Goal: Information Seeking & Learning: Learn about a topic

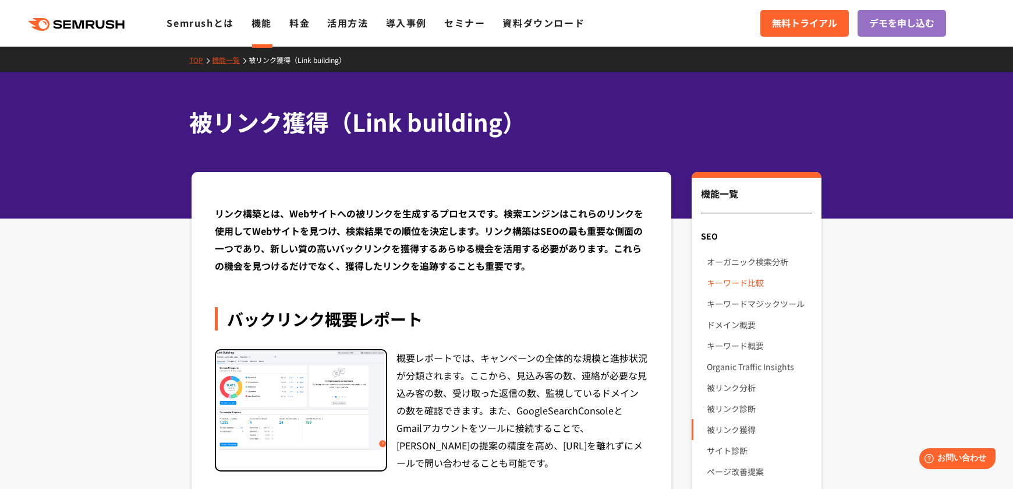
click at [742, 281] on link "キーワード比較" at bounding box center [759, 282] width 105 height 21
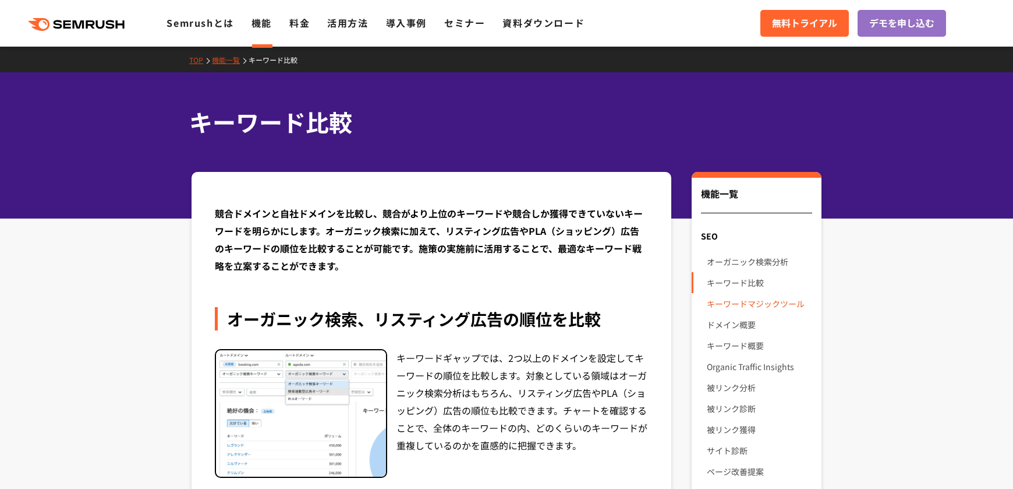
click at [762, 302] on link "キーワードマジックツール" at bounding box center [759, 303] width 105 height 21
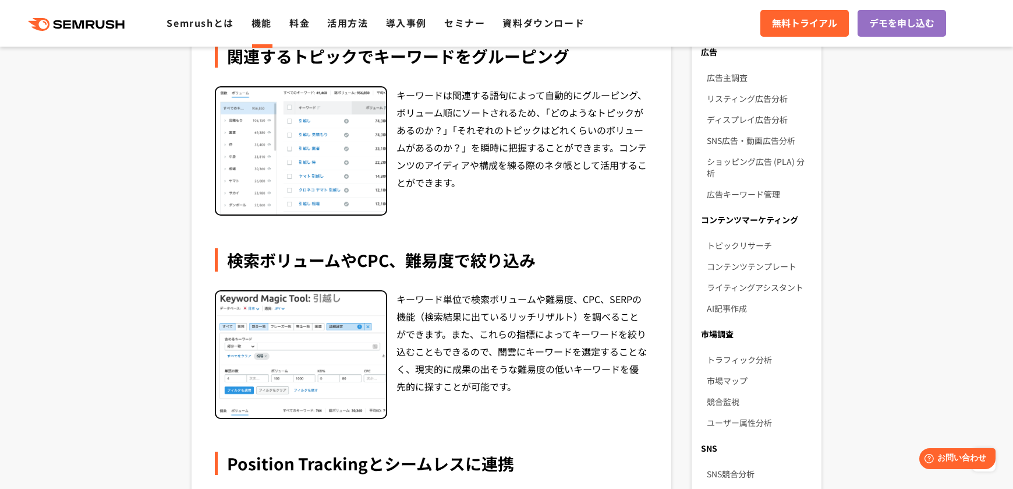
scroll to position [524, 0]
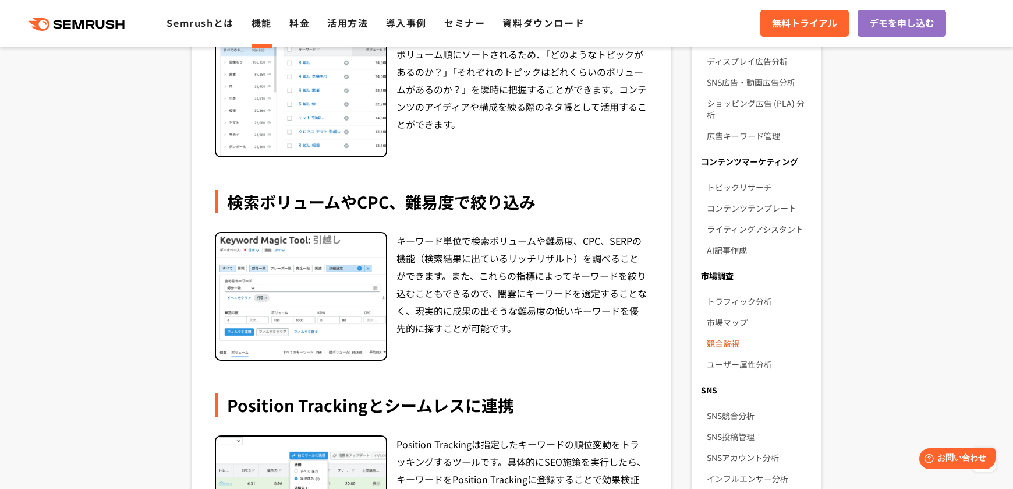
drag, startPoint x: 714, startPoint y: 332, endPoint x: 707, endPoint y: 329, distance: 7.0
click at [714, 332] on link "競合監視" at bounding box center [759, 342] width 105 height 21
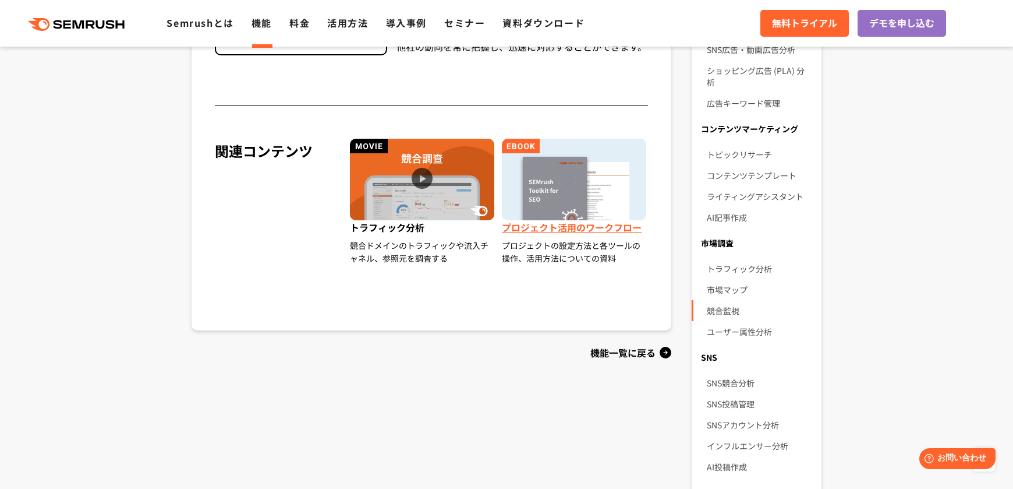
scroll to position [699, 0]
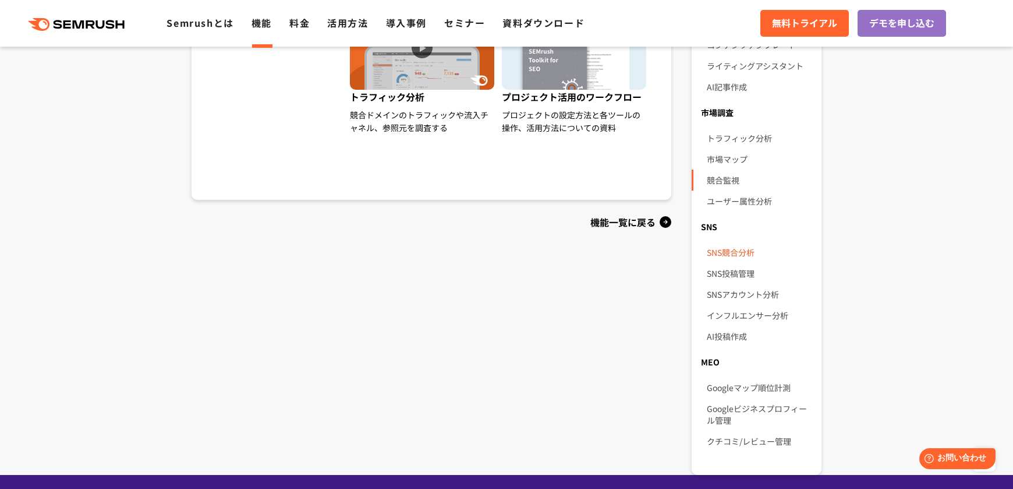
click at [737, 242] on link "SNS競合分析" at bounding box center [759, 252] width 105 height 21
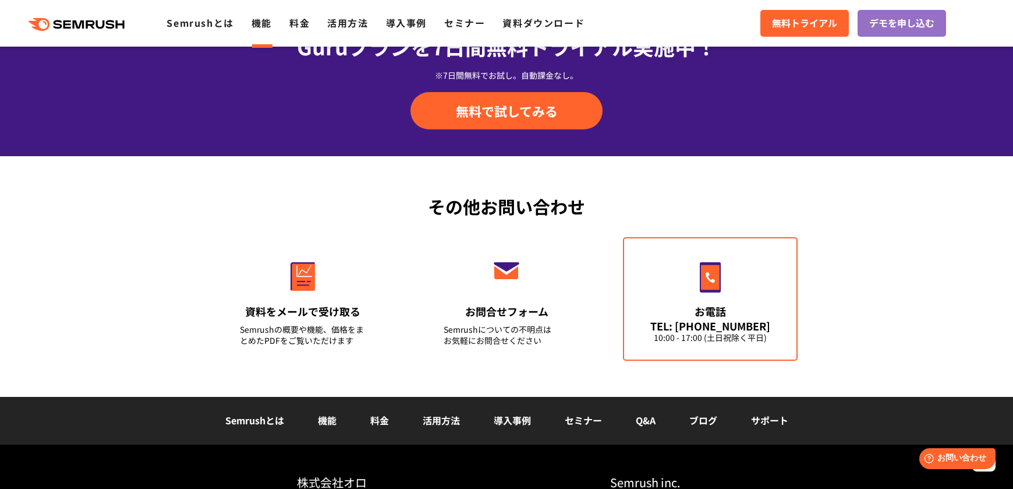
scroll to position [1456, 0]
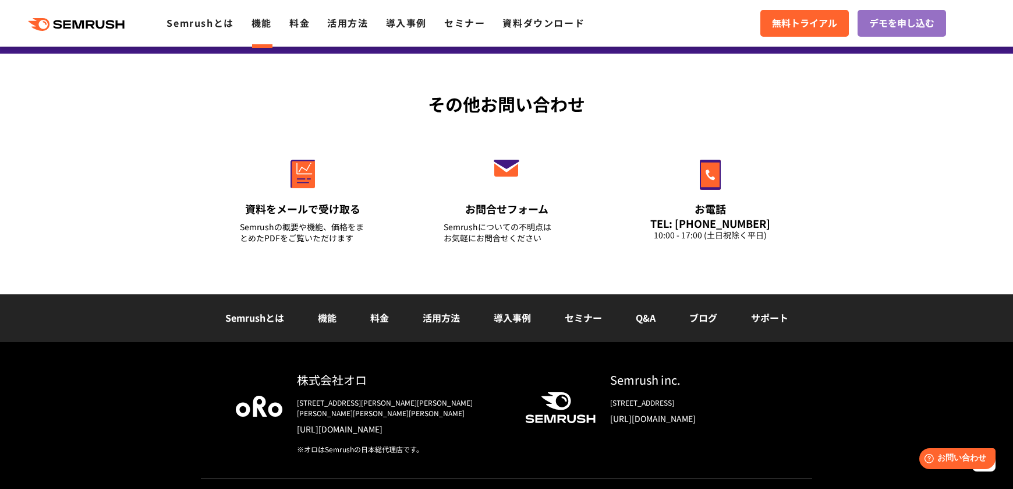
click at [374, 313] on link "料金" at bounding box center [379, 317] width 19 height 14
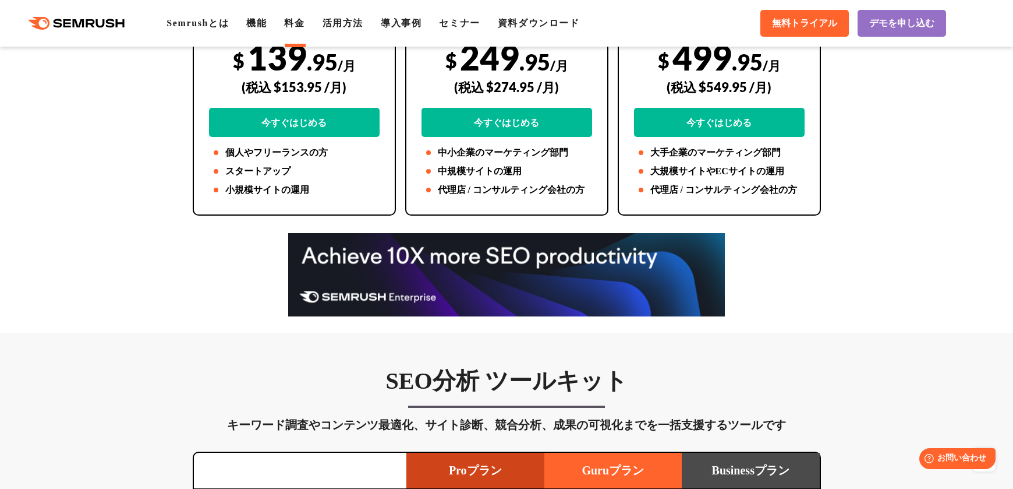
scroll to position [116, 0]
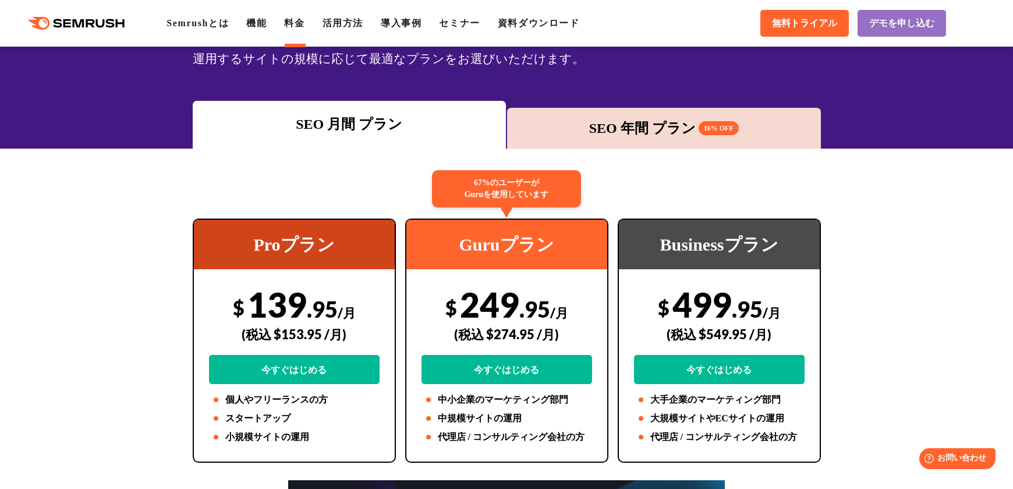
click at [574, 116] on div "SEO 年間 プラン 16% OFF" at bounding box center [664, 128] width 314 height 41
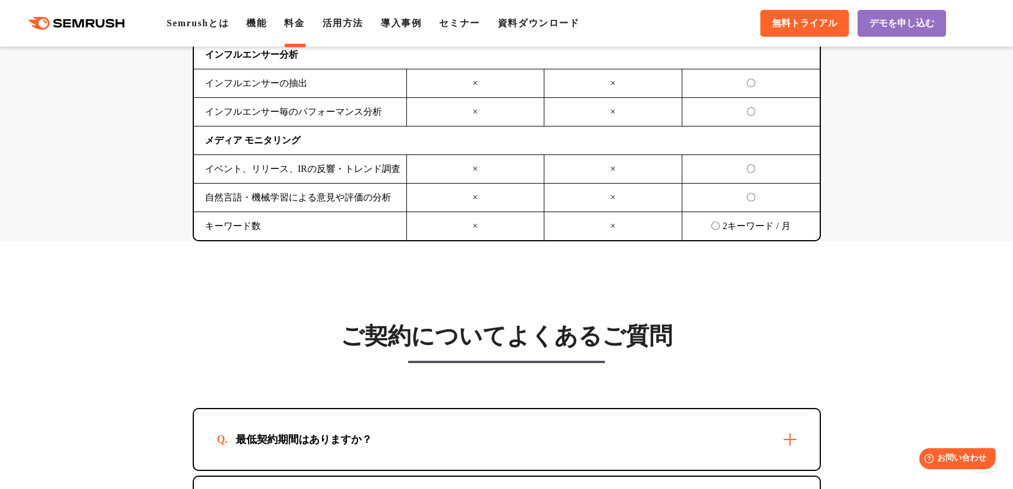
scroll to position [3319, 0]
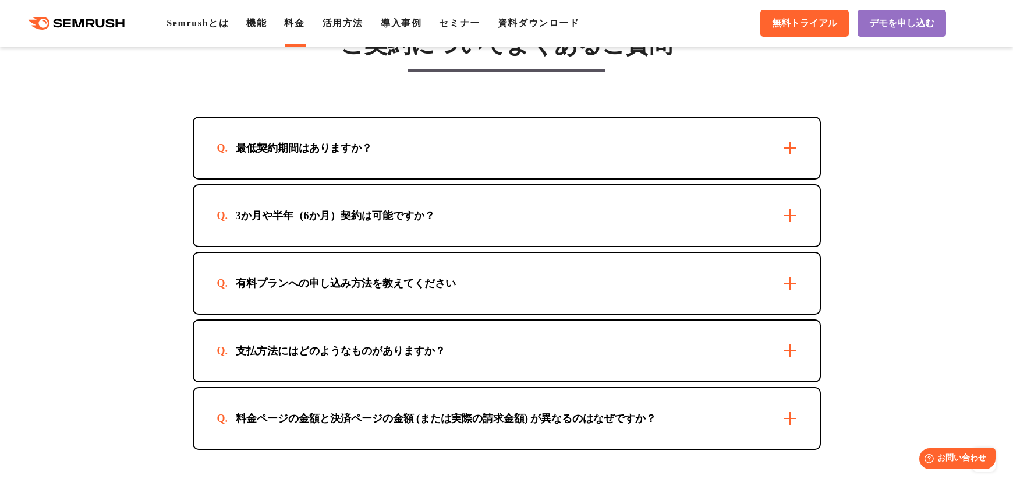
click at [781, 135] on div "最低契約期間はありますか？" at bounding box center [507, 148] width 626 height 61
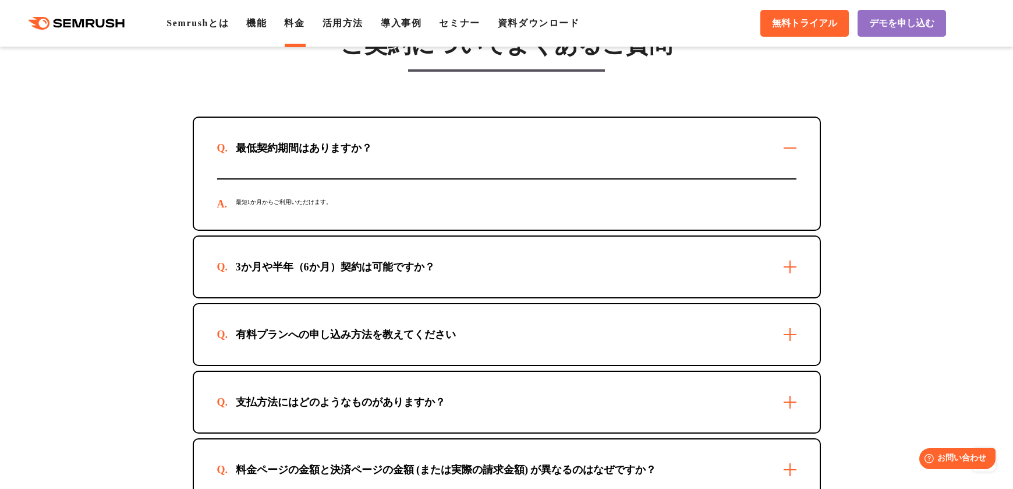
click at [796, 273] on div "3か月や半年（6か月）契約は可能ですか？" at bounding box center [507, 266] width 626 height 61
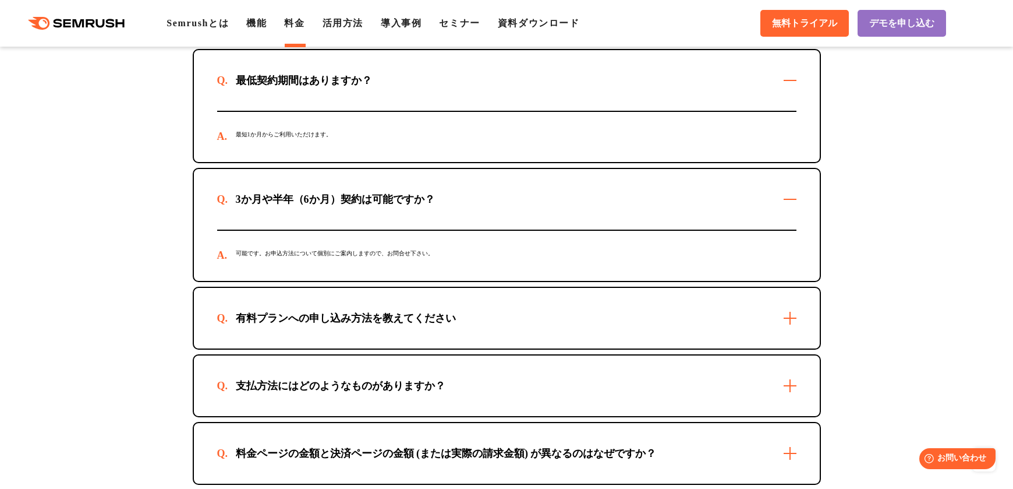
scroll to position [3494, 0]
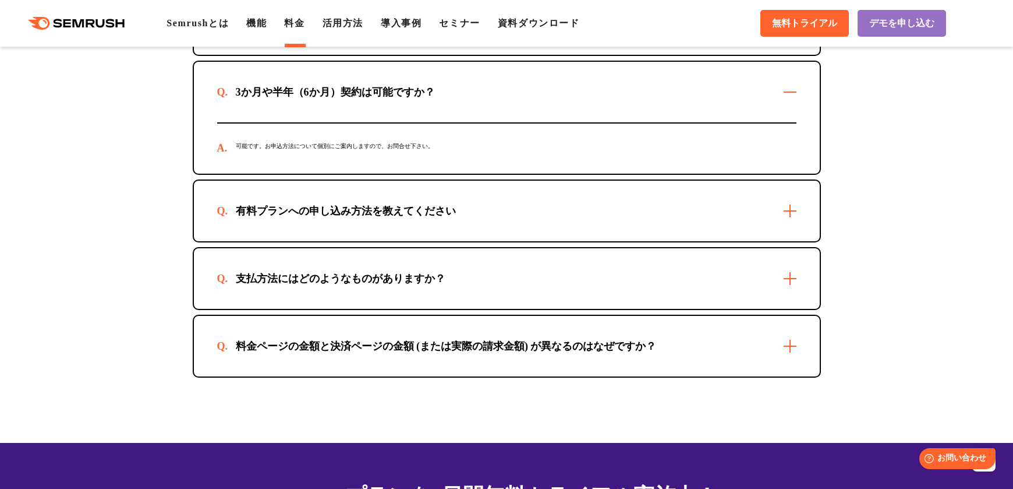
click at [792, 209] on div "有料プランへの申し込み方法を教えてください" at bounding box center [507, 211] width 626 height 61
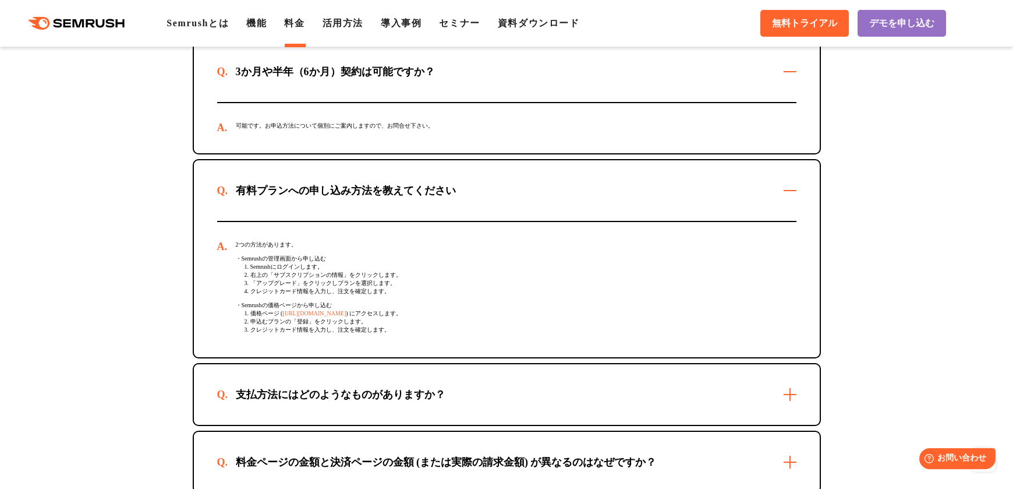
scroll to position [3668, 0]
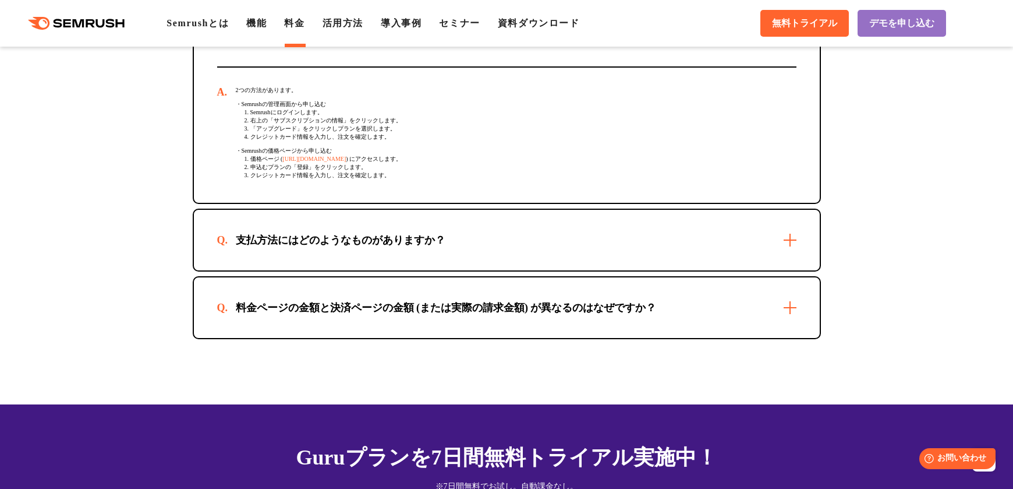
click at [799, 250] on div "支払方法にはどのようなものがありますか？" at bounding box center [507, 240] width 626 height 61
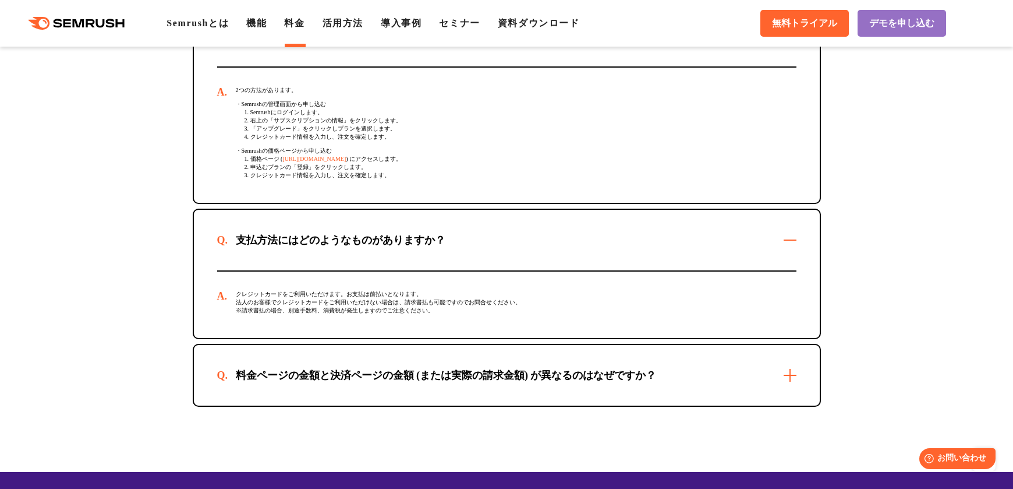
click at [791, 383] on div "料金ページの金額と決済ページの金額 (または実際の請求金額) が異なるのはなぜですか？" at bounding box center [507, 375] width 626 height 61
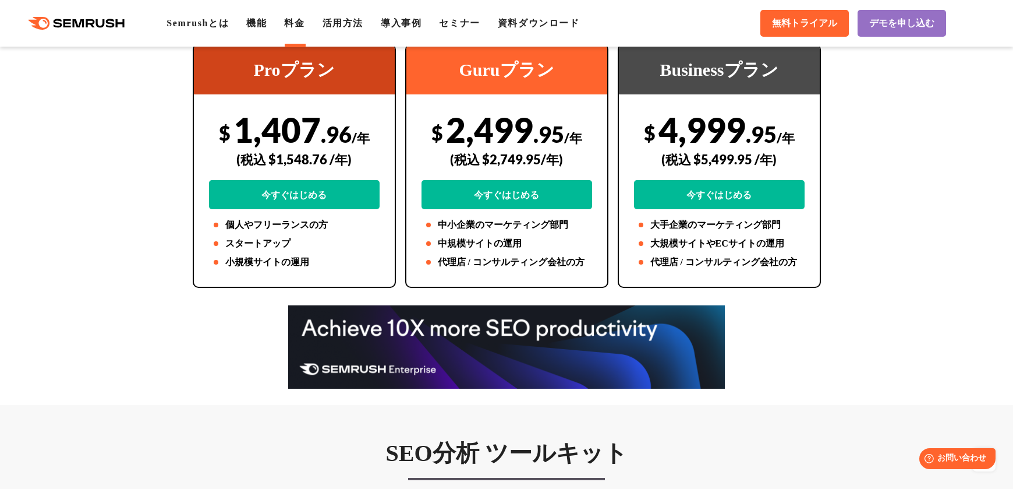
scroll to position [0, 0]
